Goal: Task Accomplishment & Management: Manage account settings

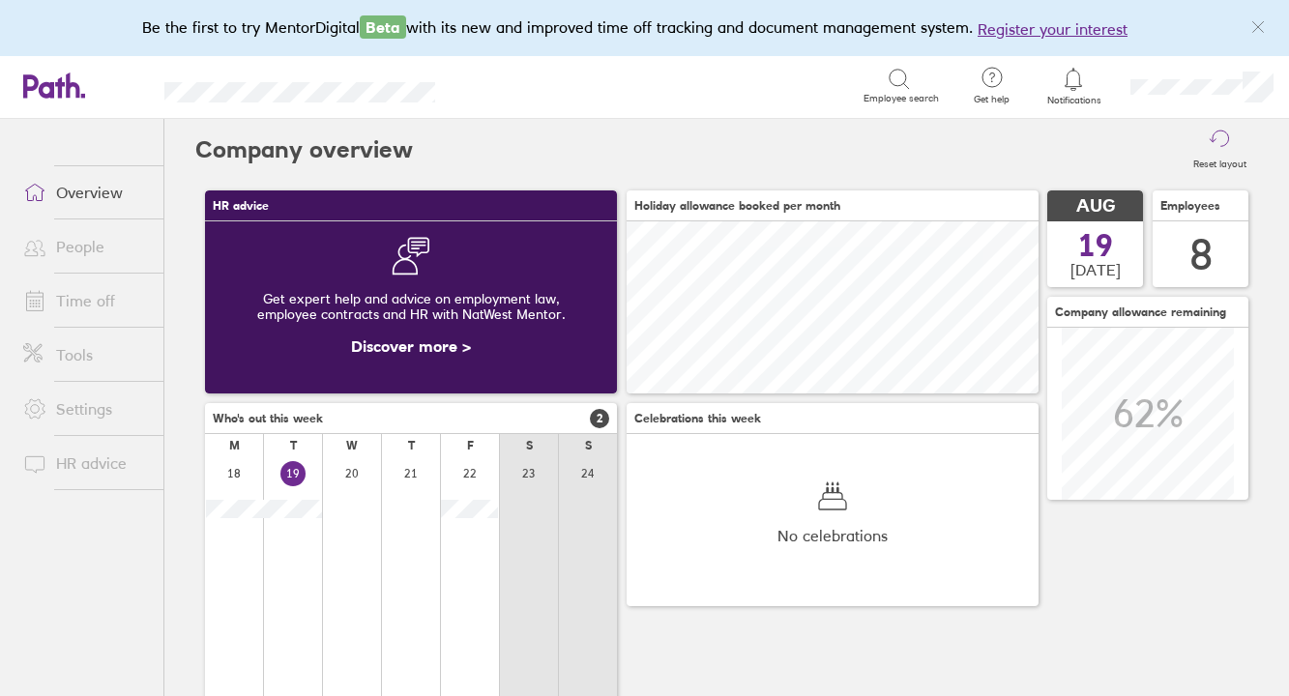
click at [47, 317] on link "Time off" at bounding box center [86, 300] width 156 height 39
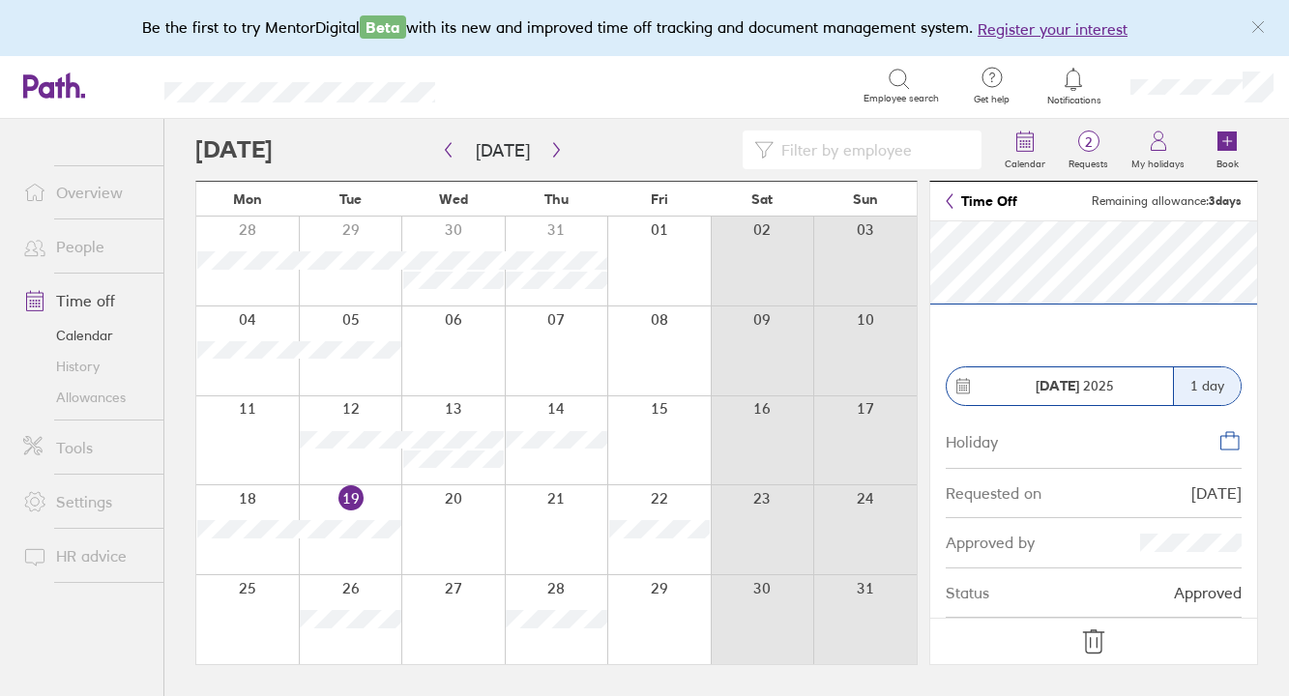
click at [1105, 634] on icon at bounding box center [1093, 641] width 31 height 31
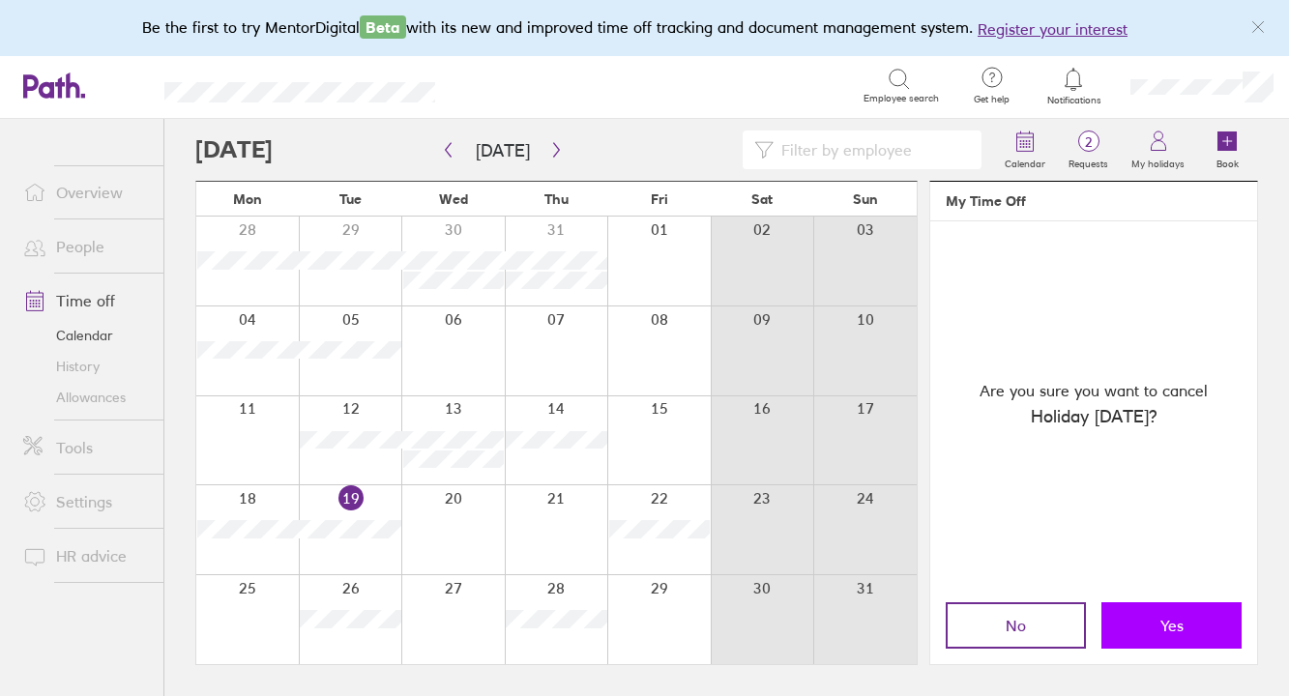
click at [1178, 628] on span "Yes" at bounding box center [1171, 625] width 23 height 17
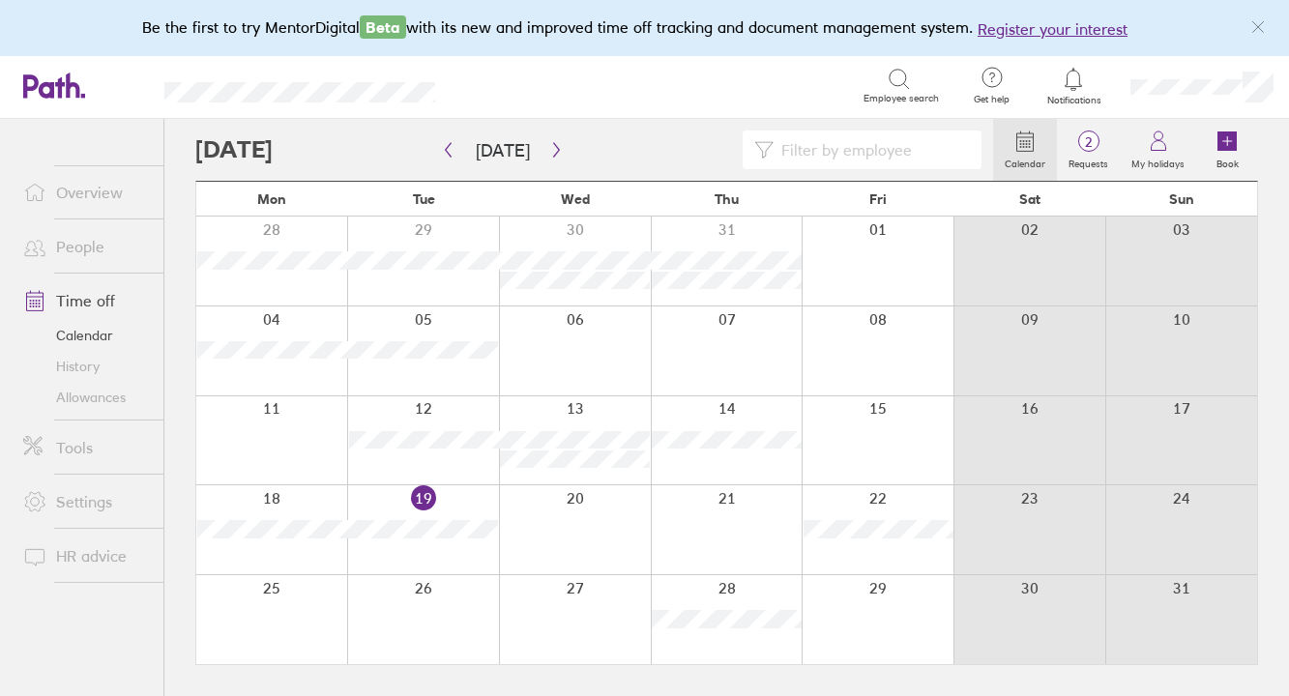
click at [81, 191] on link "Overview" at bounding box center [86, 192] width 156 height 39
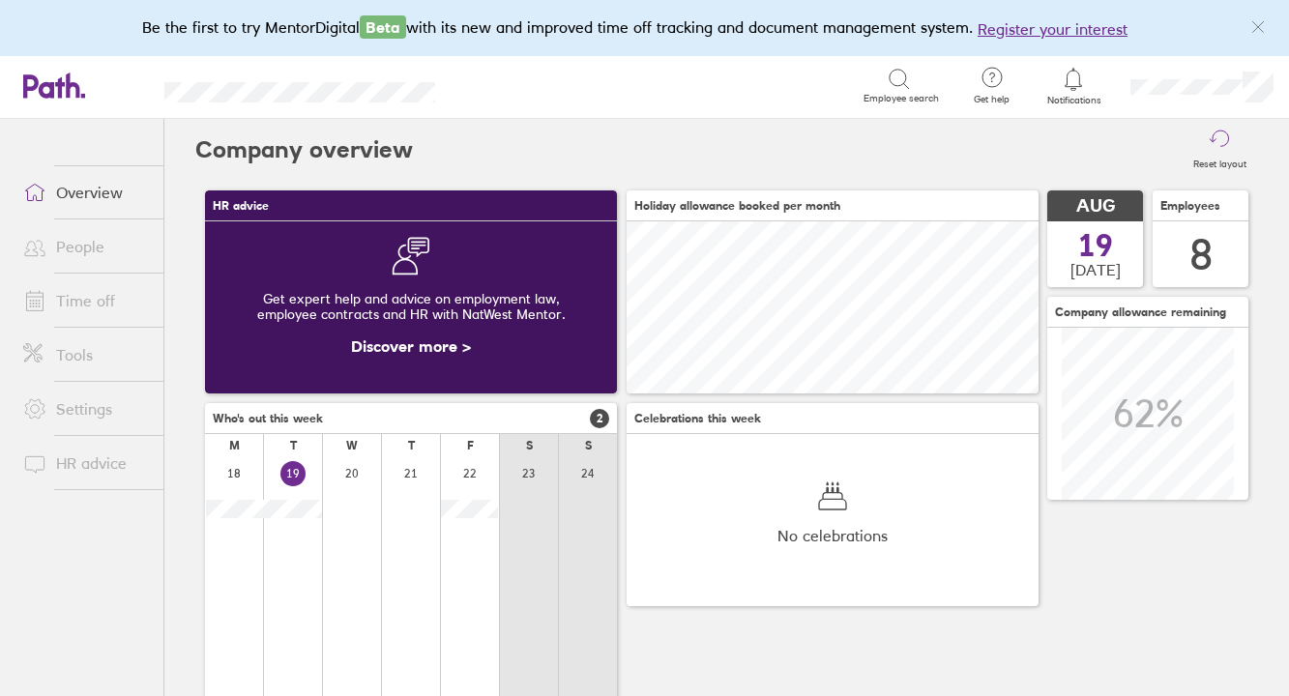
click at [1079, 95] on span "Notifications" at bounding box center [1073, 101] width 63 height 12
